Goal: Find contact information: Obtain details needed to contact an individual or organization

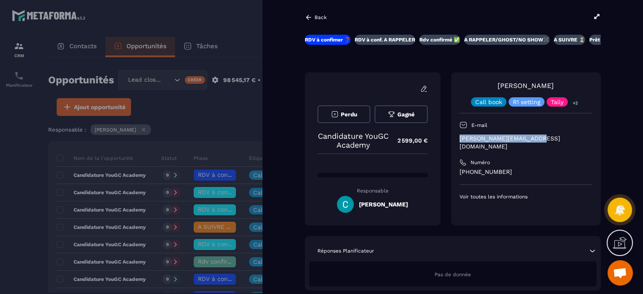
drag, startPoint x: 0, startPoint y: 0, endPoint x: 458, endPoint y: 139, distance: 478.7
click at [458, 139] on div "[PERSON_NAME] Call book R1 setting Tally +2 E-mail [PERSON_NAME][EMAIL_ADDRESS]…" at bounding box center [526, 148] width 150 height 153
copy p "[PERSON_NAME][EMAIL_ADDRESS][DOMAIN_NAME]"
drag, startPoint x: 503, startPoint y: 162, endPoint x: 473, endPoint y: 165, distance: 30.6
click at [473, 168] on p "[PHONE_NUMBER]" at bounding box center [526, 172] width 133 height 8
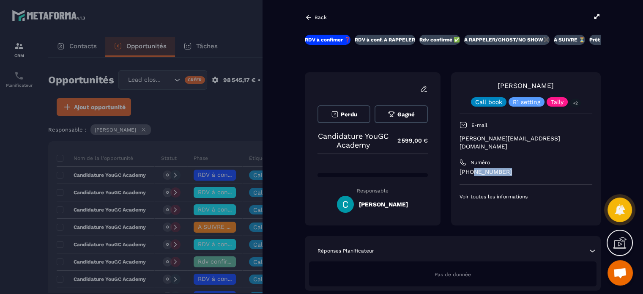
copy p "67015 2253"
drag, startPoint x: 313, startPoint y: 14, endPoint x: 313, endPoint y: 19, distance: 5.6
click at [313, 14] on div "Back" at bounding box center [316, 18] width 22 height 8
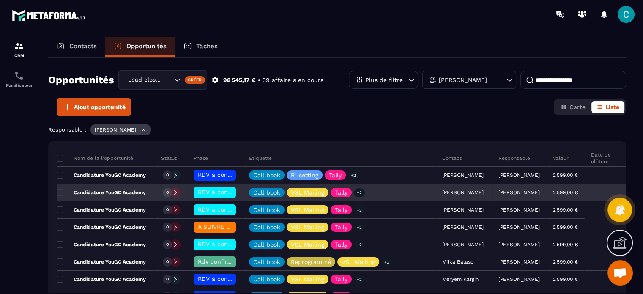
click at [465, 195] on div "[PERSON_NAME]" at bounding box center [464, 192] width 56 height 17
